Goal: Find specific page/section: Find specific page/section

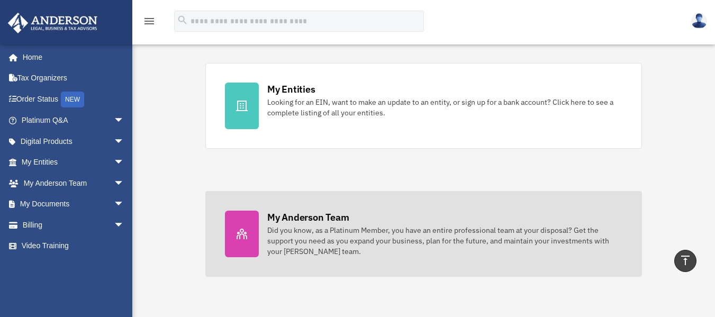
scroll to position [318, 0]
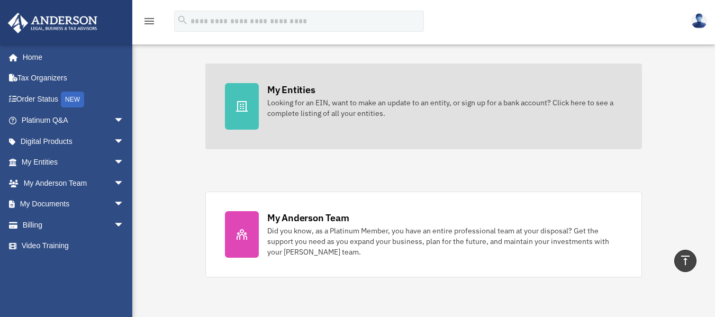
click at [351, 100] on div "Looking for an EIN, want to make an update to an entity, or sign up for a bank …" at bounding box center [444, 107] width 355 height 21
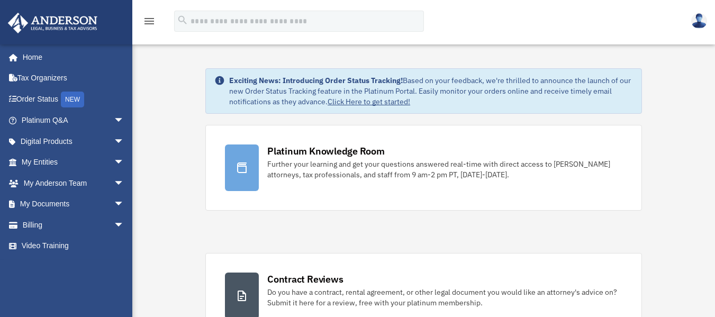
scroll to position [318, 0]
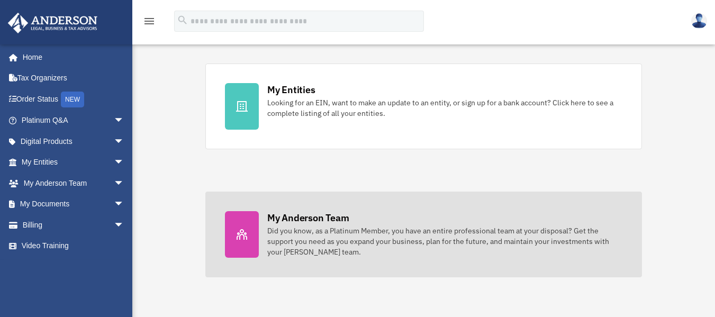
click at [303, 245] on div "Did you know, as a Platinum Member, you have an entire professional team at you…" at bounding box center [444, 242] width 355 height 32
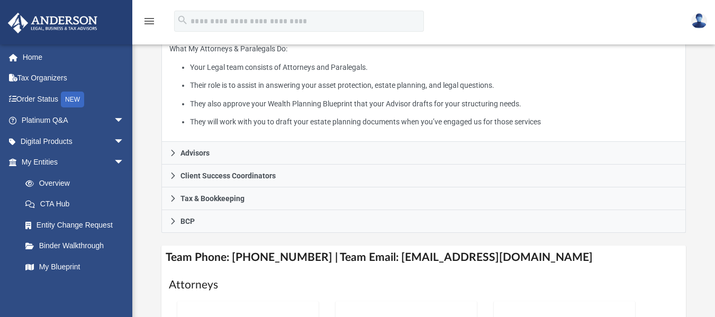
scroll to position [265, 0]
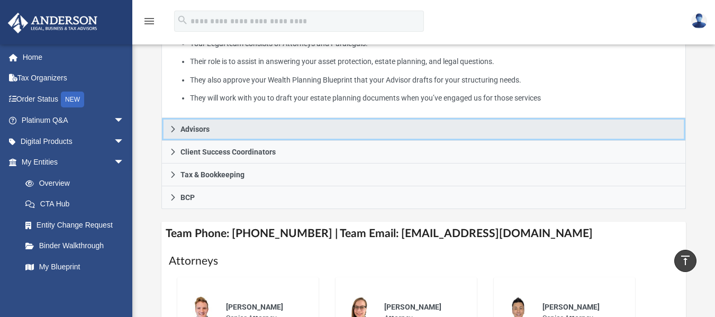
click at [231, 118] on link "Advisors" at bounding box center [424, 129] width 525 height 23
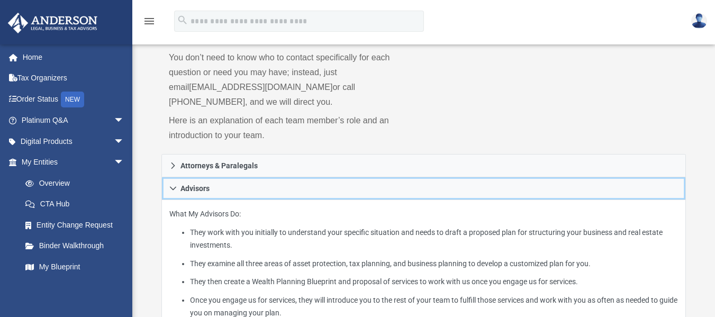
scroll to position [220, 0]
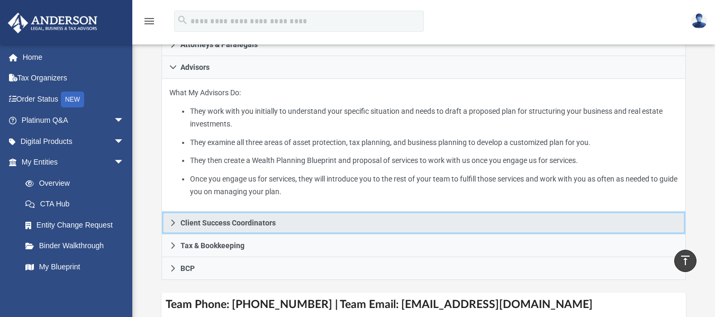
click at [273, 219] on span "Client Success Coordinators" at bounding box center [228, 222] width 95 height 7
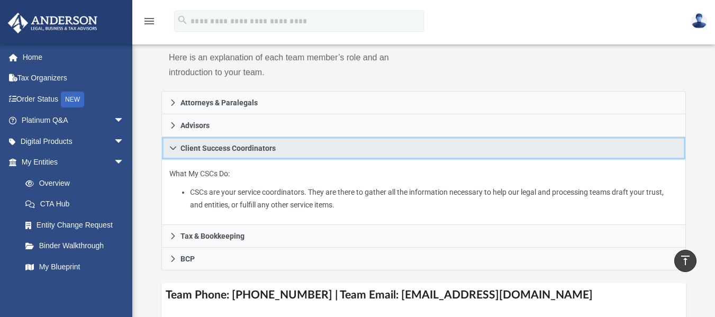
scroll to position [159, 0]
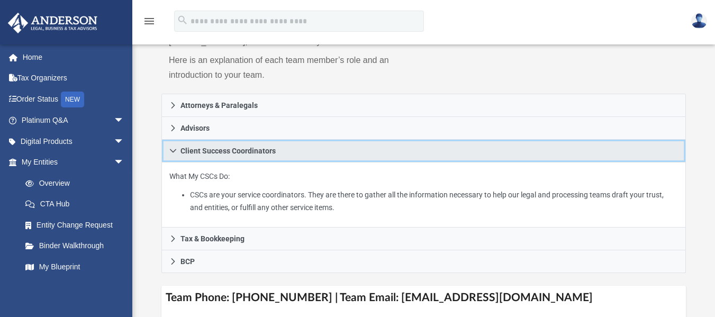
click at [175, 147] on icon at bounding box center [172, 150] width 7 height 7
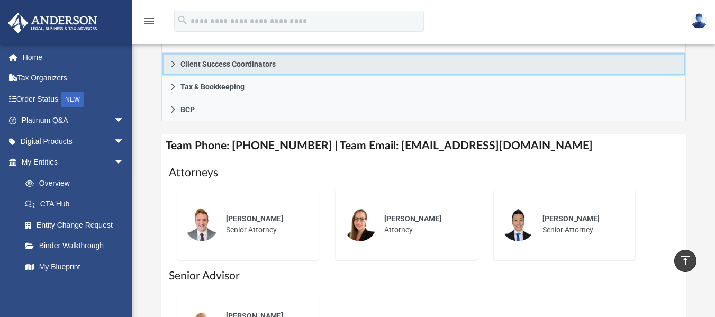
scroll to position [0, 0]
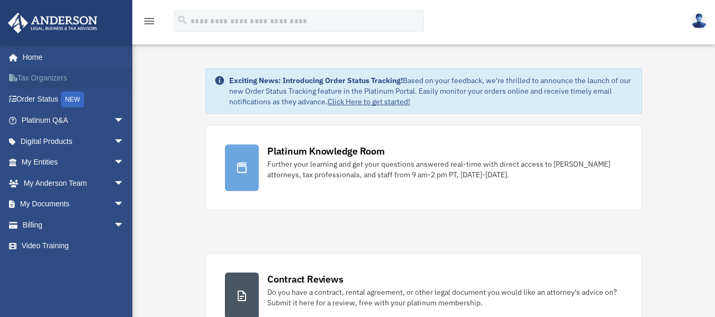
click at [59, 75] on link "Tax Organizers" at bounding box center [73, 78] width 133 height 21
